Goal: Information Seeking & Learning: Learn about a topic

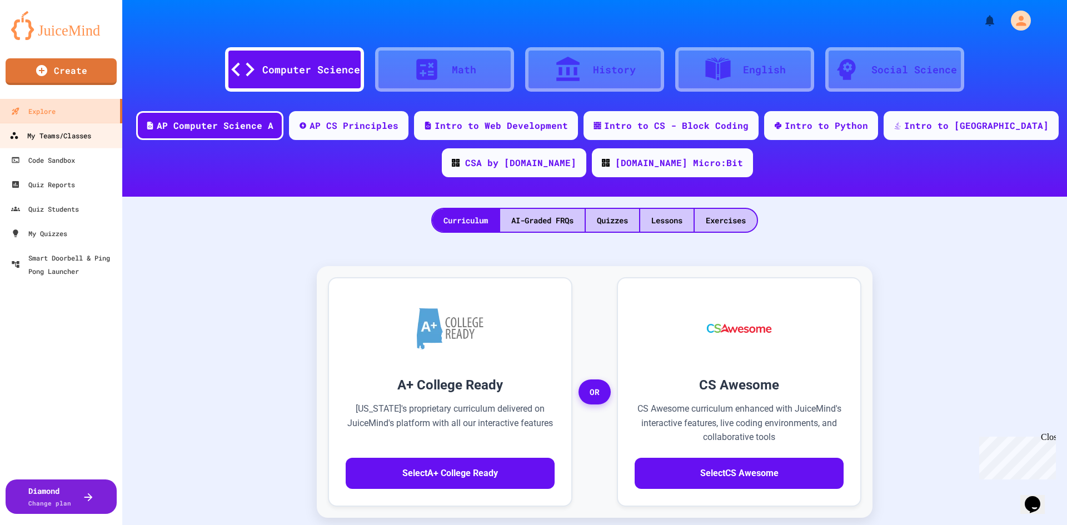
click at [56, 135] on div "My Teams/Classes" at bounding box center [50, 136] width 82 height 14
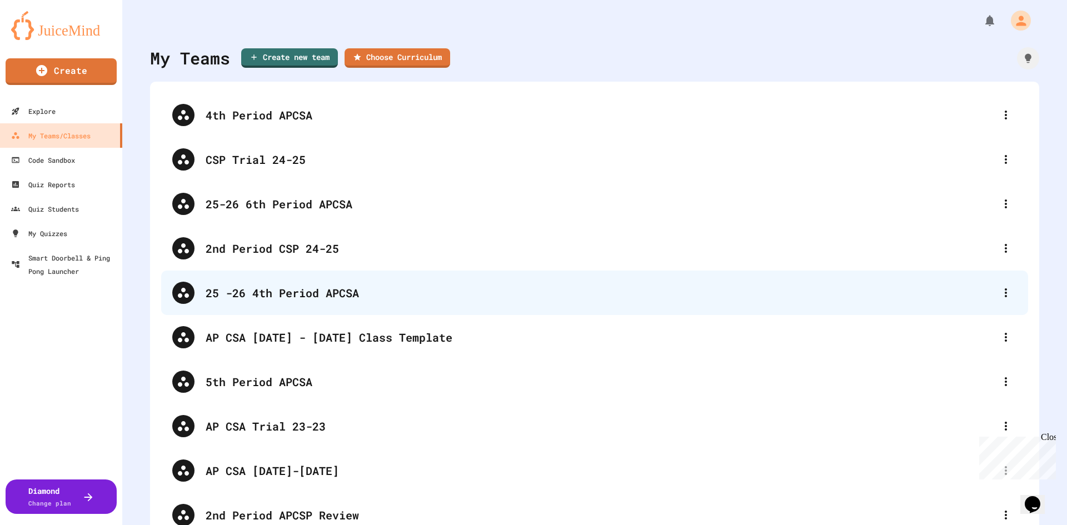
click at [305, 291] on div "25 -26 4th Period APCSA" at bounding box center [600, 292] width 789 height 17
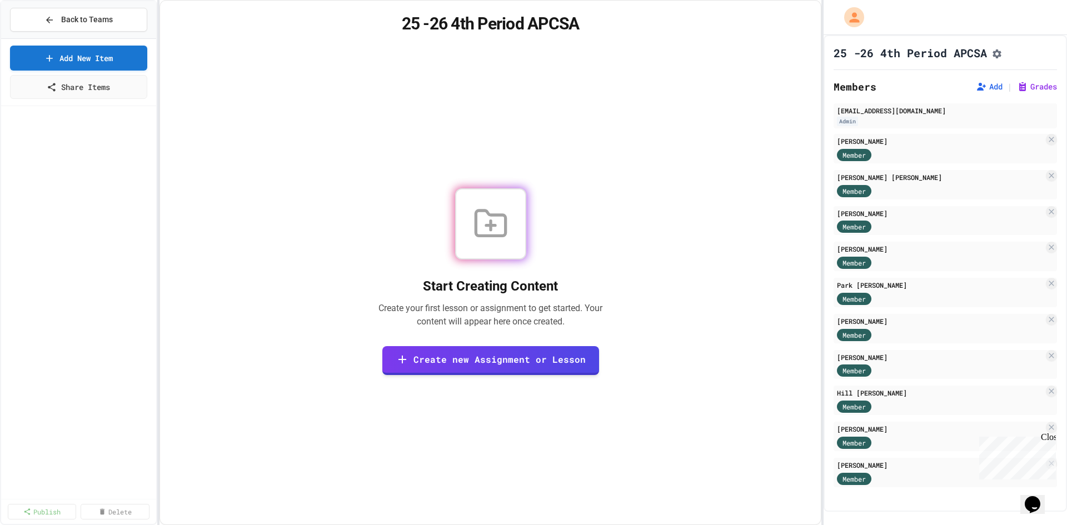
click at [13, 388] on div at bounding box center [78, 302] width 155 height 393
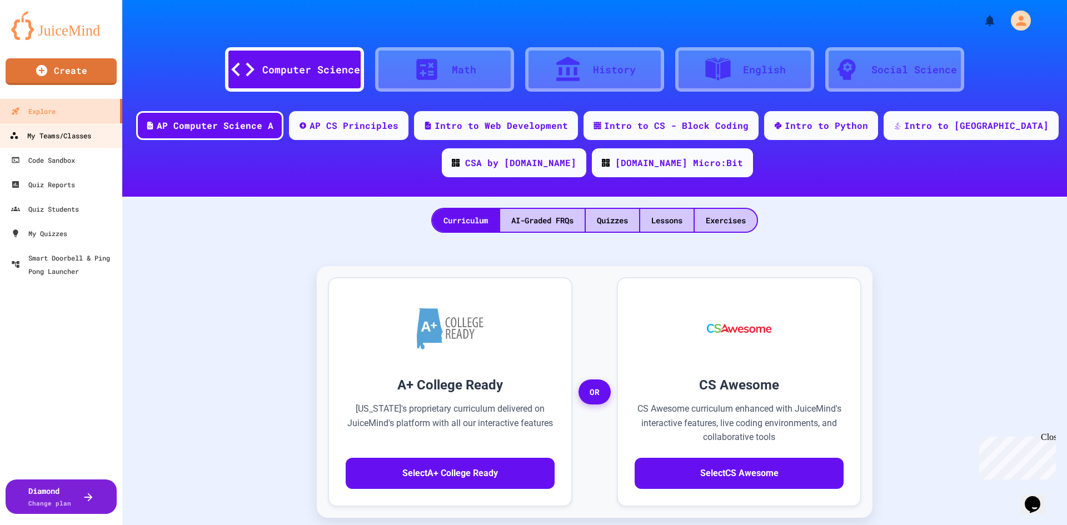
click at [68, 138] on div "My Teams/Classes" at bounding box center [50, 136] width 82 height 14
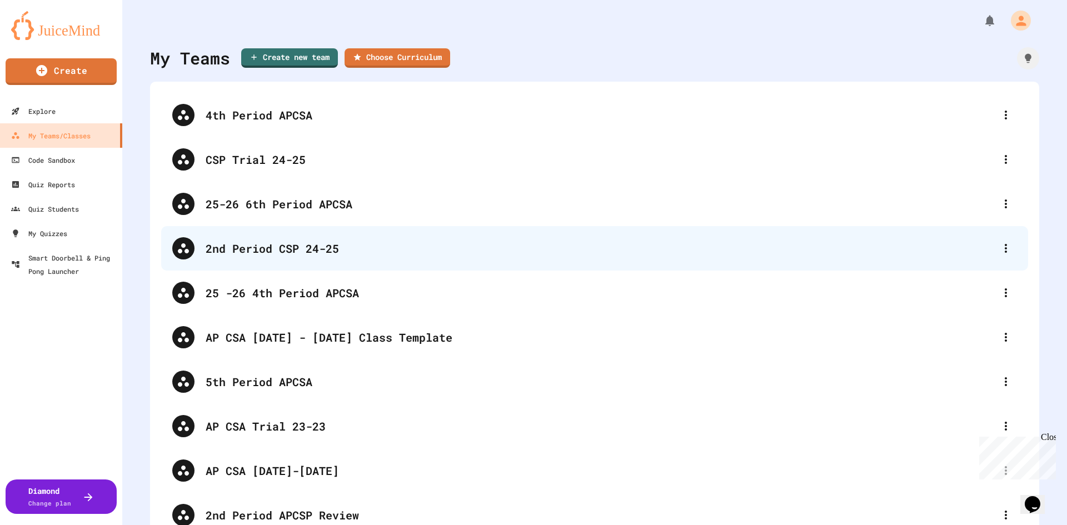
scroll to position [56, 0]
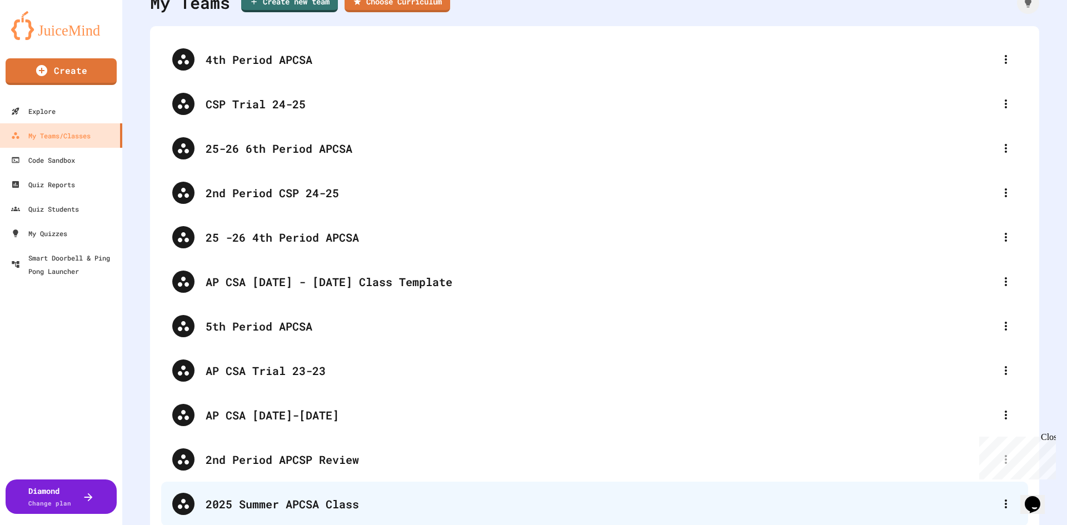
click at [296, 502] on div "2025 Summer APCSA Class" at bounding box center [600, 504] width 789 height 17
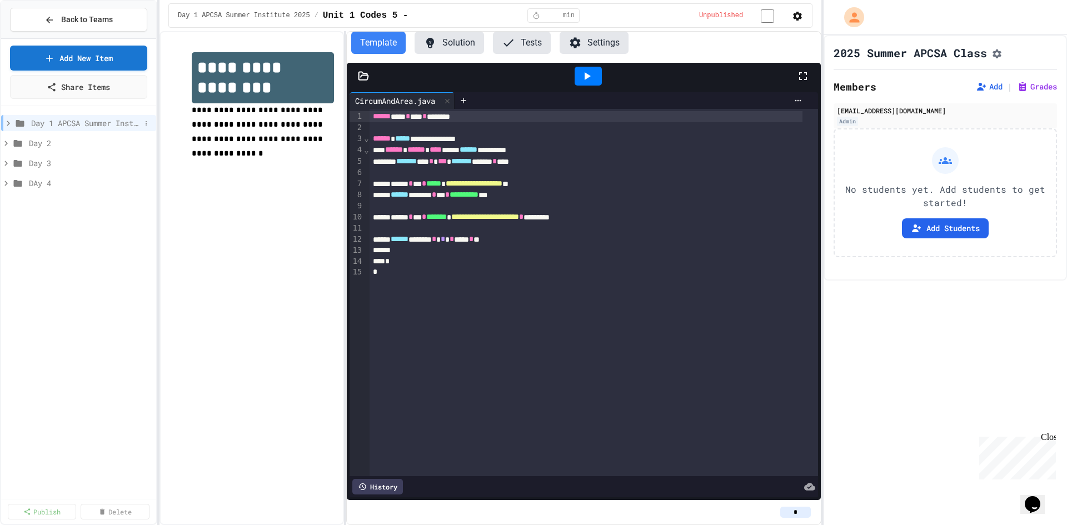
click at [9, 122] on icon at bounding box center [8, 123] width 10 height 10
click at [6, 182] on icon at bounding box center [5, 183] width 3 height 5
click at [7, 283] on icon at bounding box center [5, 283] width 3 height 5
click at [7, 386] on icon at bounding box center [6, 383] width 10 height 10
click at [62, 162] on span "Unit 1 Codes 1 - 4" at bounding box center [82, 163] width 96 height 12
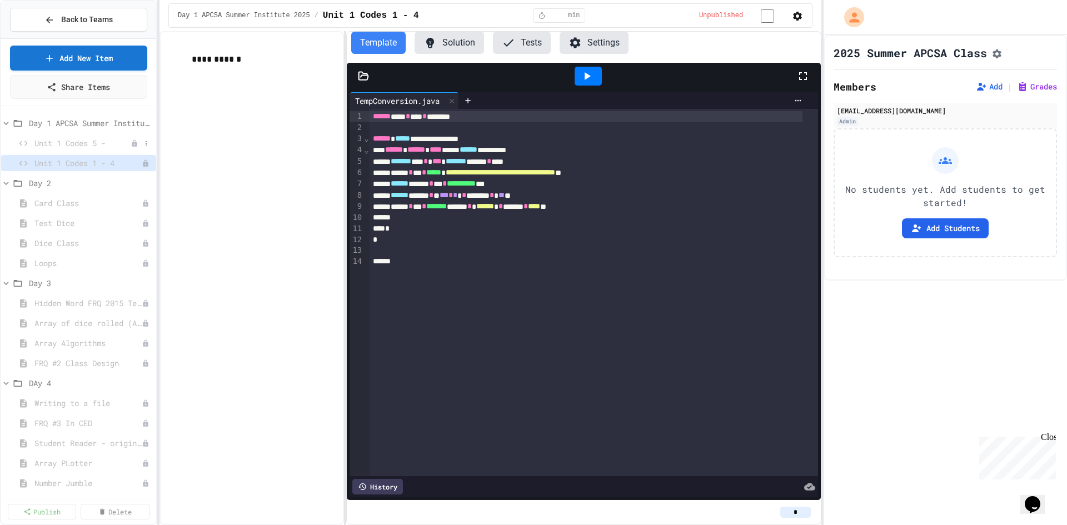
click at [71, 139] on span "Unit 1 Codes 5 -" at bounding box center [82, 143] width 96 height 12
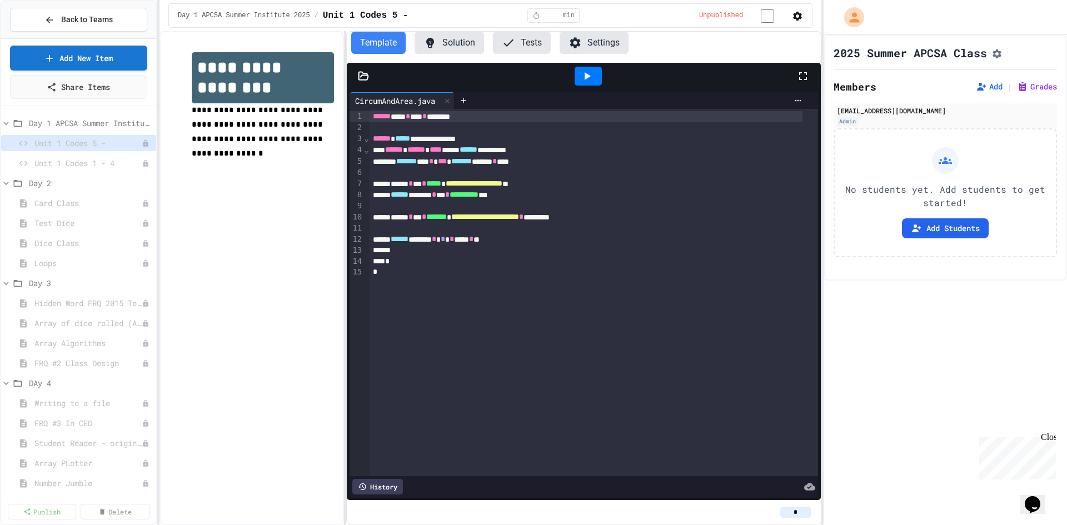
click at [366, 77] on icon at bounding box center [363, 76] width 9 height 8
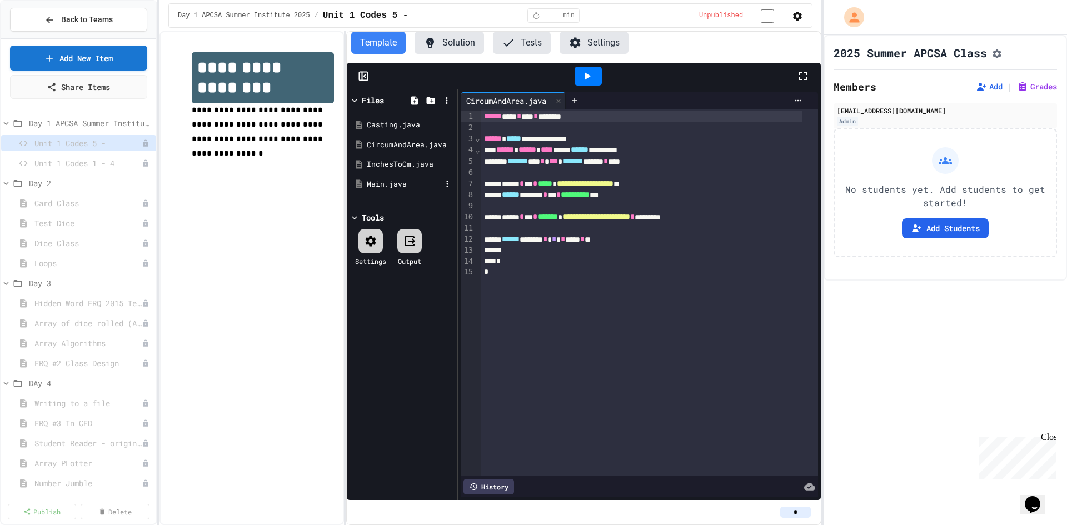
click at [376, 184] on div "Main.java" at bounding box center [404, 184] width 74 height 11
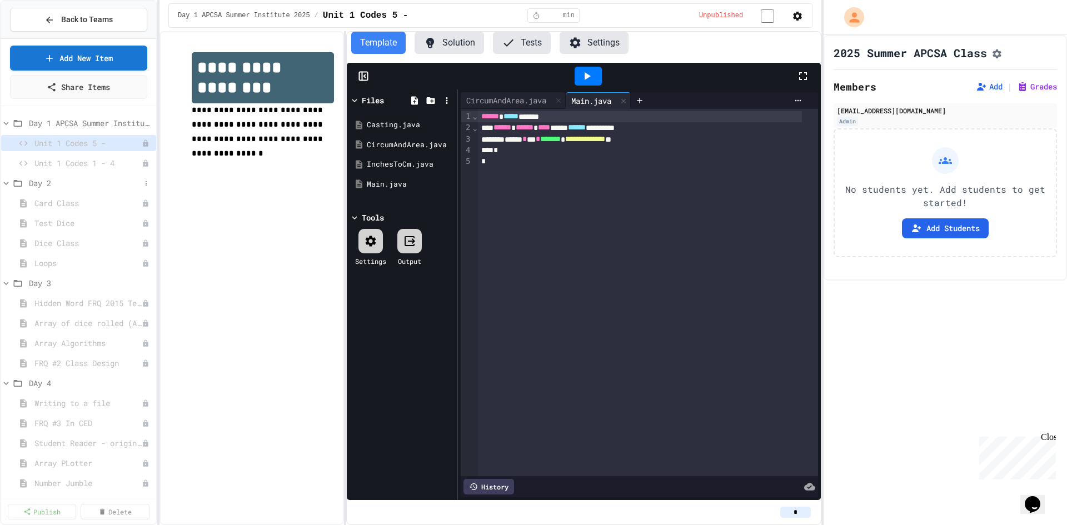
click at [8, 185] on icon at bounding box center [6, 183] width 10 height 10
click at [3, 202] on icon at bounding box center [6, 203] width 10 height 10
click at [7, 220] on icon at bounding box center [6, 223] width 10 height 10
click at [79, 21] on span "Back to Teams" at bounding box center [87, 20] width 52 height 12
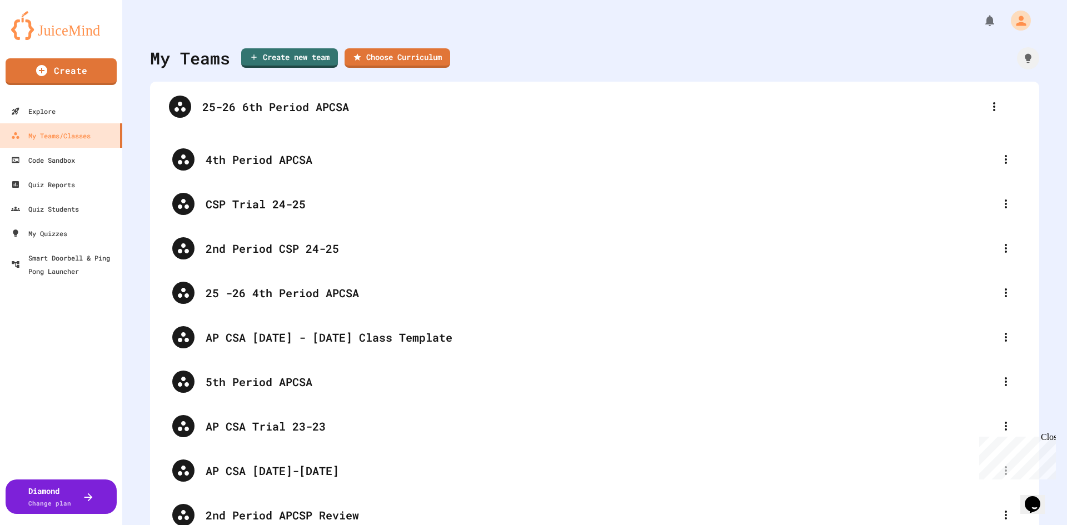
drag, startPoint x: 257, startPoint y: 201, endPoint x: 254, endPoint y: 100, distance: 101.1
click at [254, 100] on div "4th Period APCSA CSP Trial [PHONE_NUMBER] 6th Period APCSA 2nd Period CSP 24-25…" at bounding box center [594, 359] width 867 height 533
drag, startPoint x: 243, startPoint y: 289, endPoint x: 240, endPoint y: 96, distance: 193.4
click at [240, 96] on div "25-26 6th Period APCSA 4th Period APCSA CSP Trial 24-25 2nd Period CSP 24-25 25…" at bounding box center [594, 359] width 867 height 533
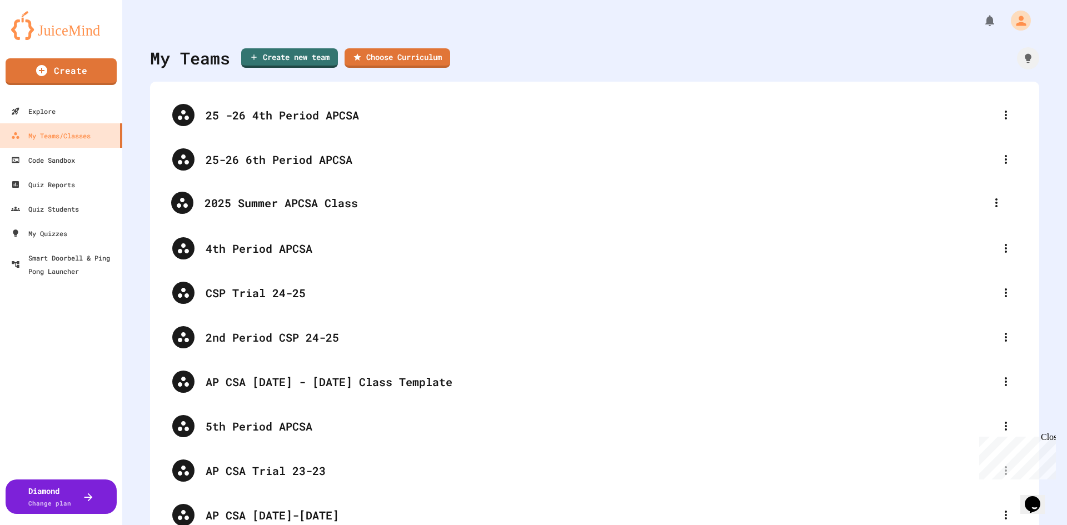
drag, startPoint x: 278, startPoint y: 442, endPoint x: 276, endPoint y: 203, distance: 239.4
click at [276, 203] on div "25 -26 4th Period APCSA 25-26 6th Period APCSA 4th Period APCSA CSP Trial 24-25…" at bounding box center [594, 359] width 867 height 533
